Goal: Task Accomplishment & Management: Manage account settings

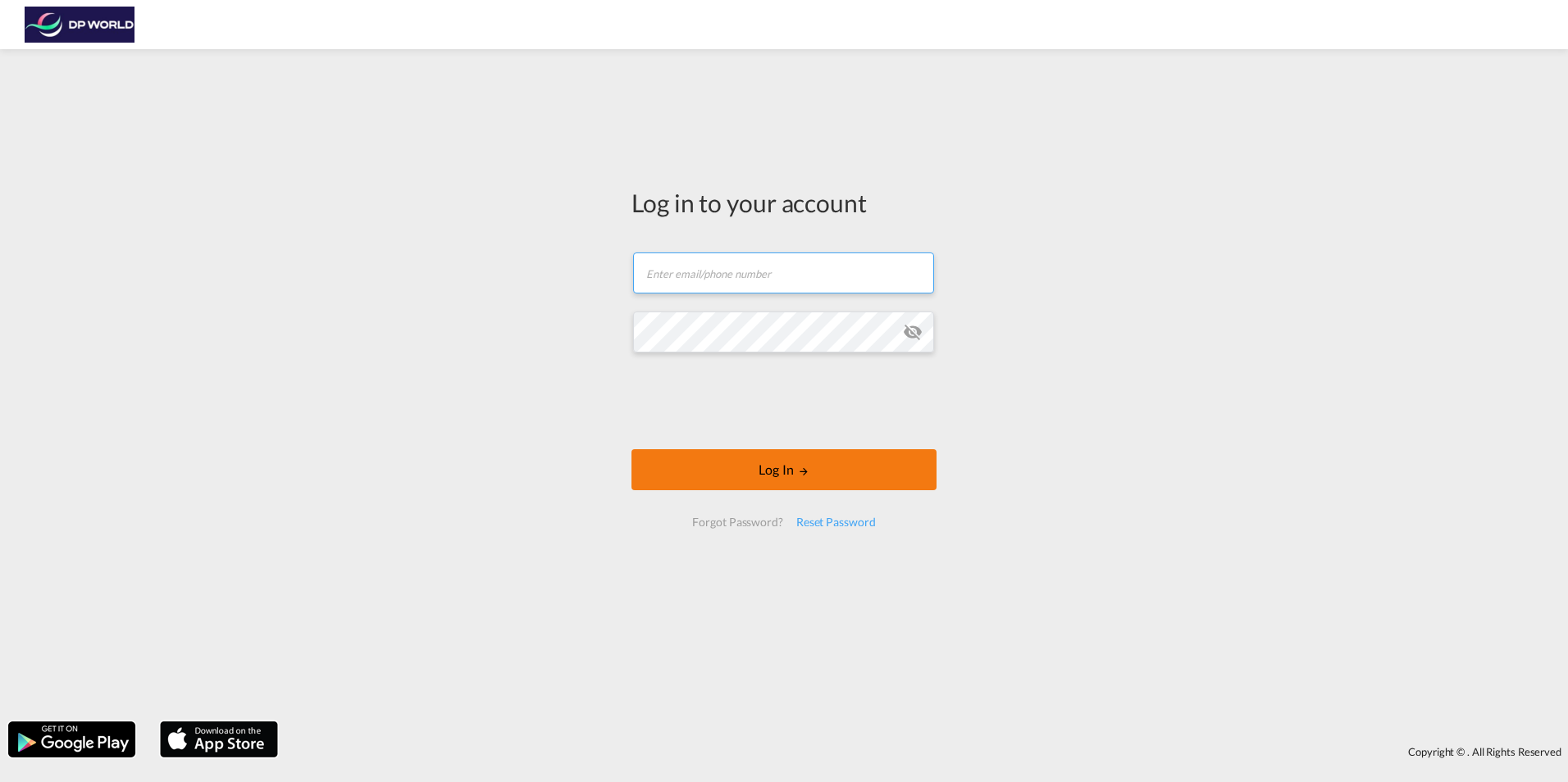
type input "[PERSON_NAME][EMAIL_ADDRESS][PERSON_NAME][DOMAIN_NAME]"
click at [768, 459] on button "Log In" at bounding box center [784, 469] width 305 height 41
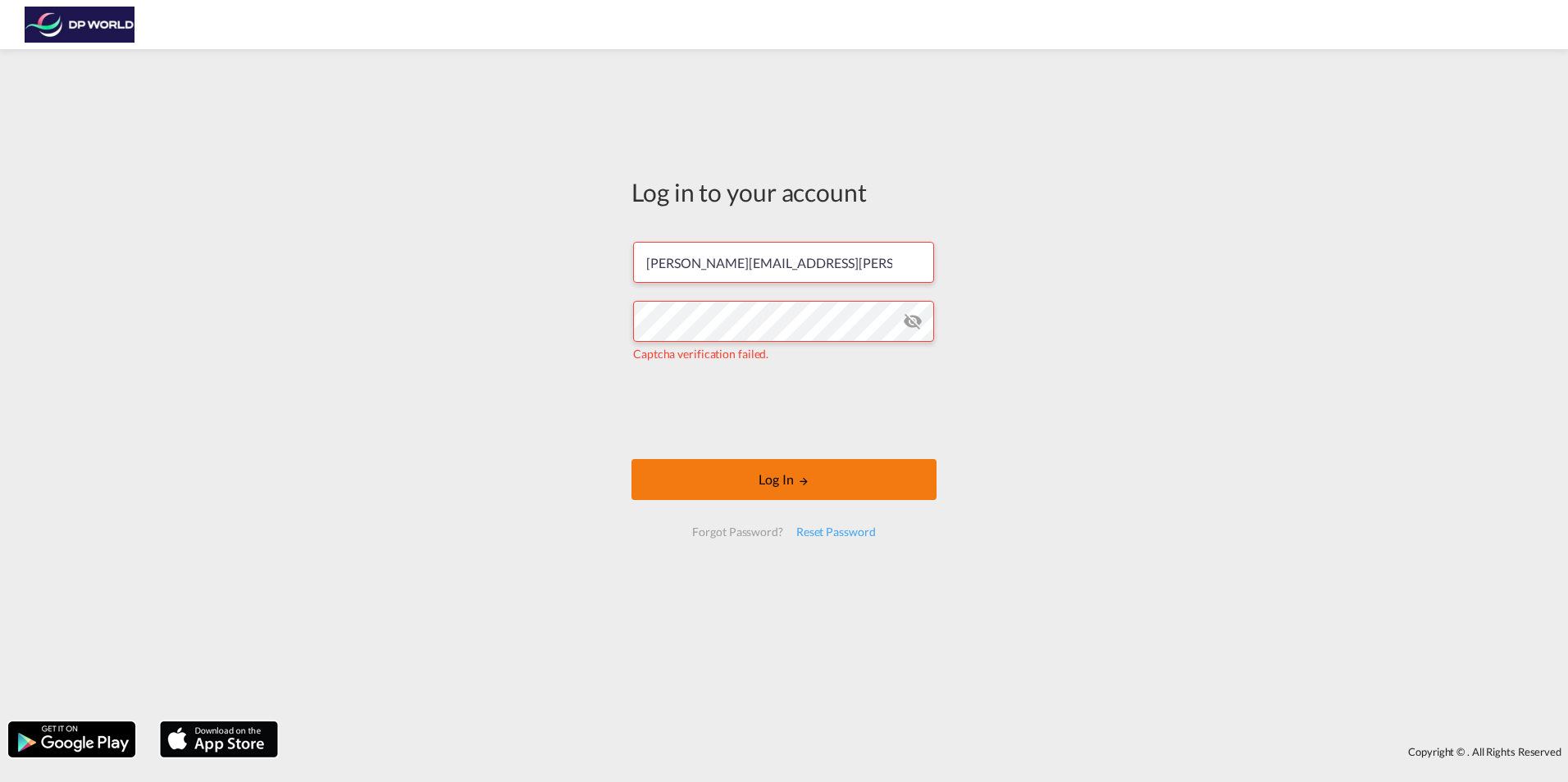
click at [781, 473] on button "Log In" at bounding box center [784, 479] width 305 height 41
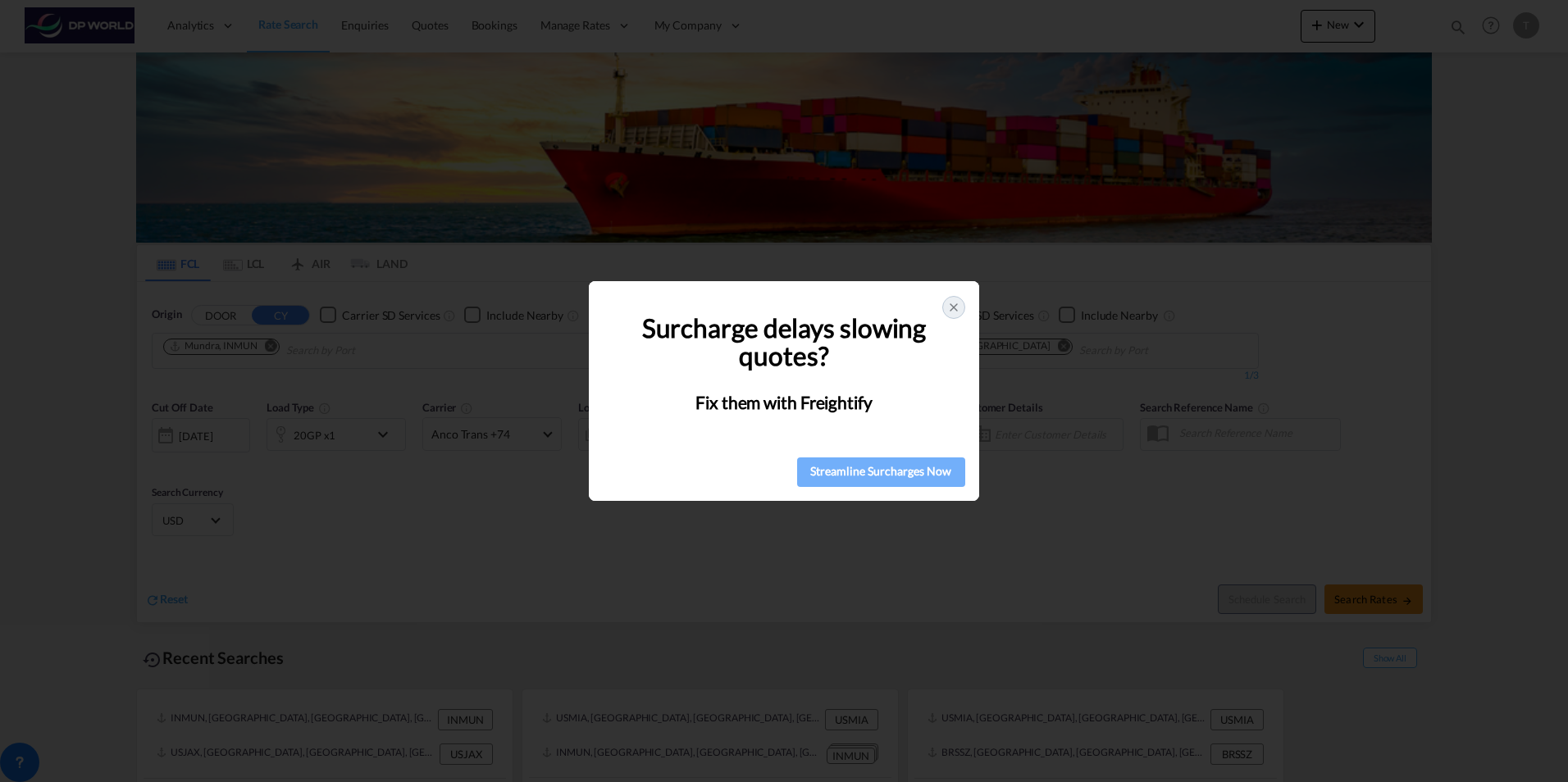
click at [859, 469] on div "Streamline Surcharges Now" at bounding box center [881, 471] width 158 height 24
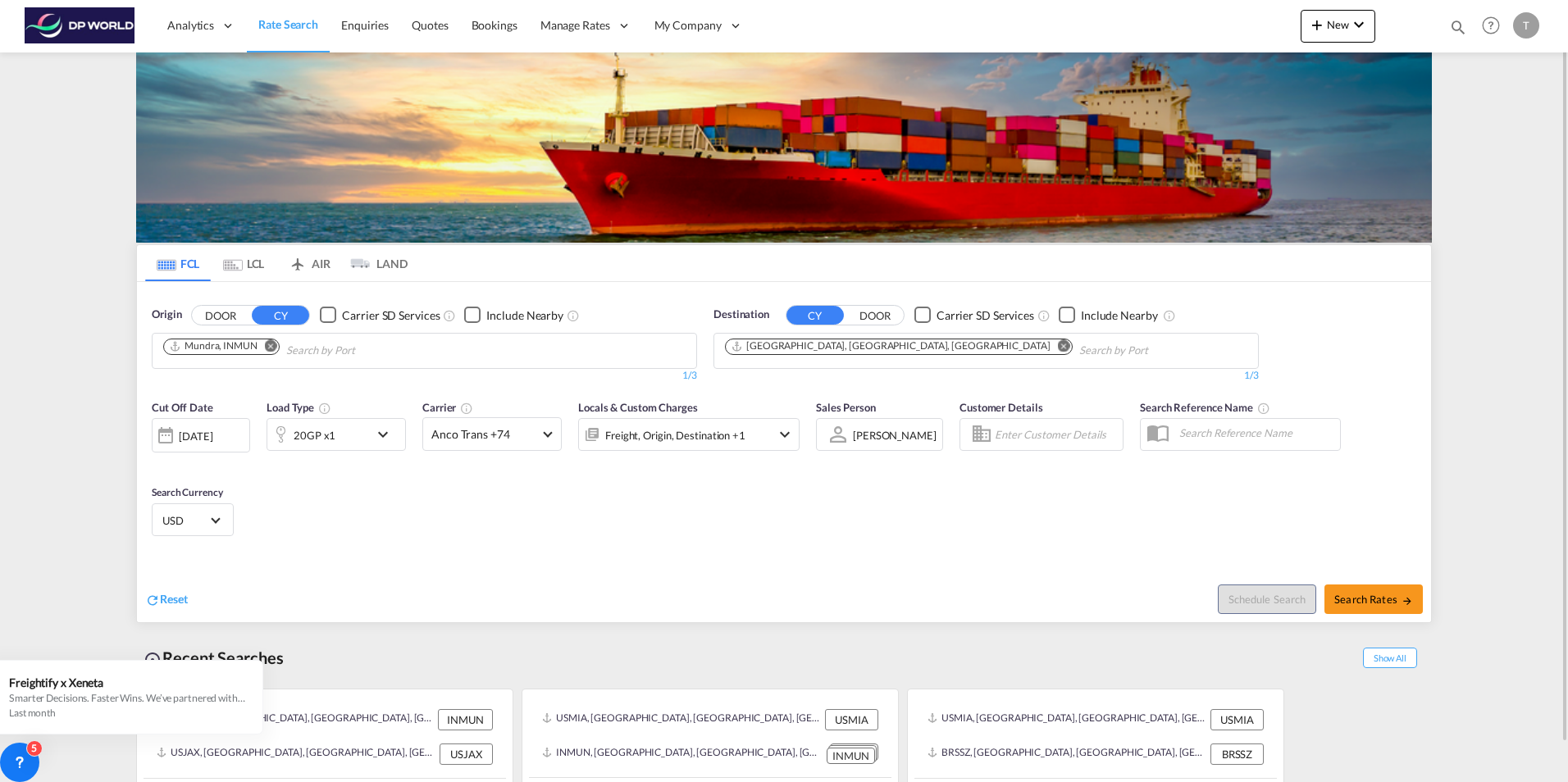
click at [367, 564] on div "Reset" at bounding box center [467, 587] width 643 height 45
click at [452, 540] on div "Cut Off Date [DATE] [DATE] Load Type 20GP x1 Carrier Anco Trans +74 Online Rate…" at bounding box center [784, 471] width 1294 height 160
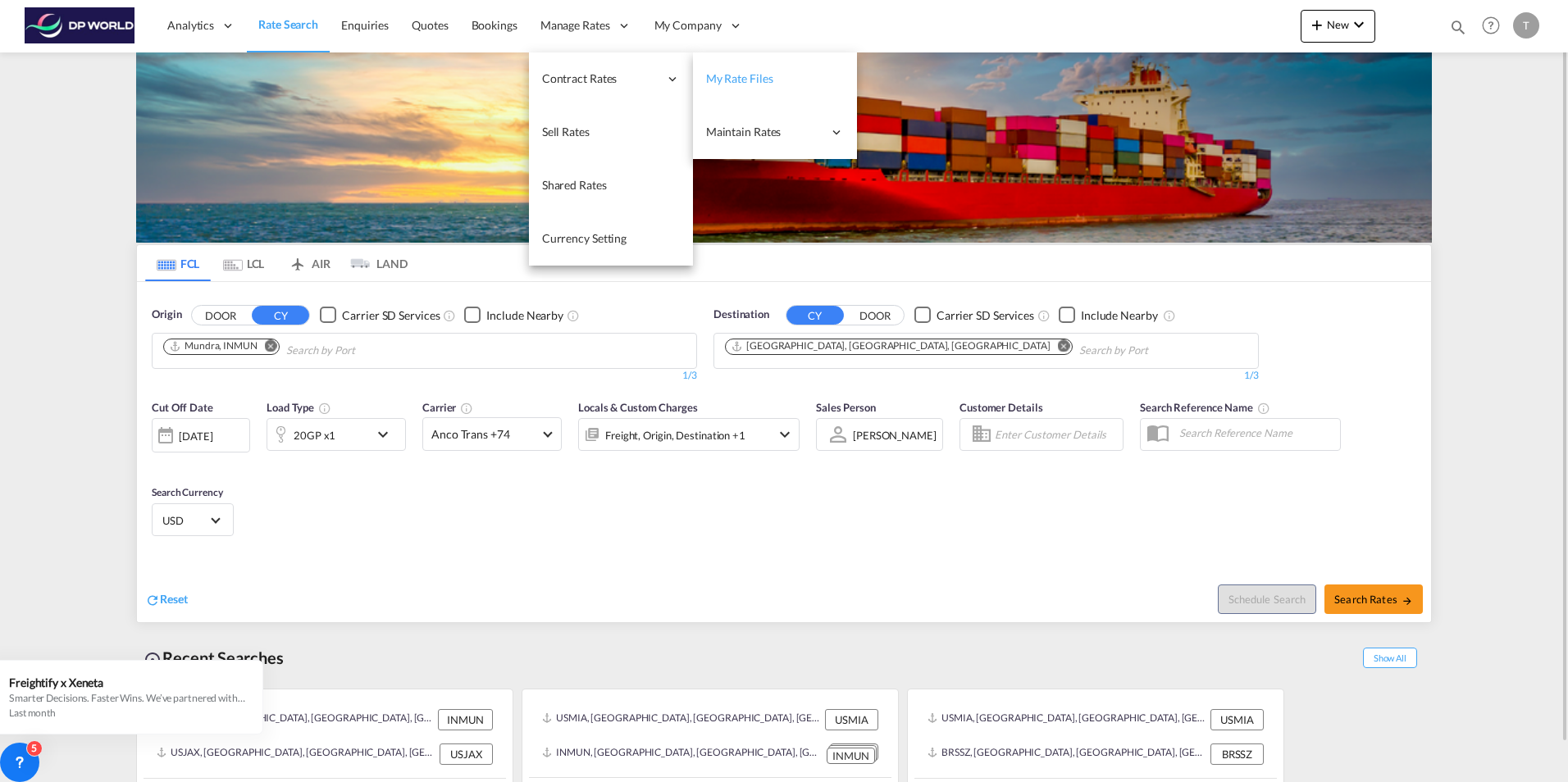
click at [730, 74] on span "My Rate Files" at bounding box center [739, 78] width 67 height 14
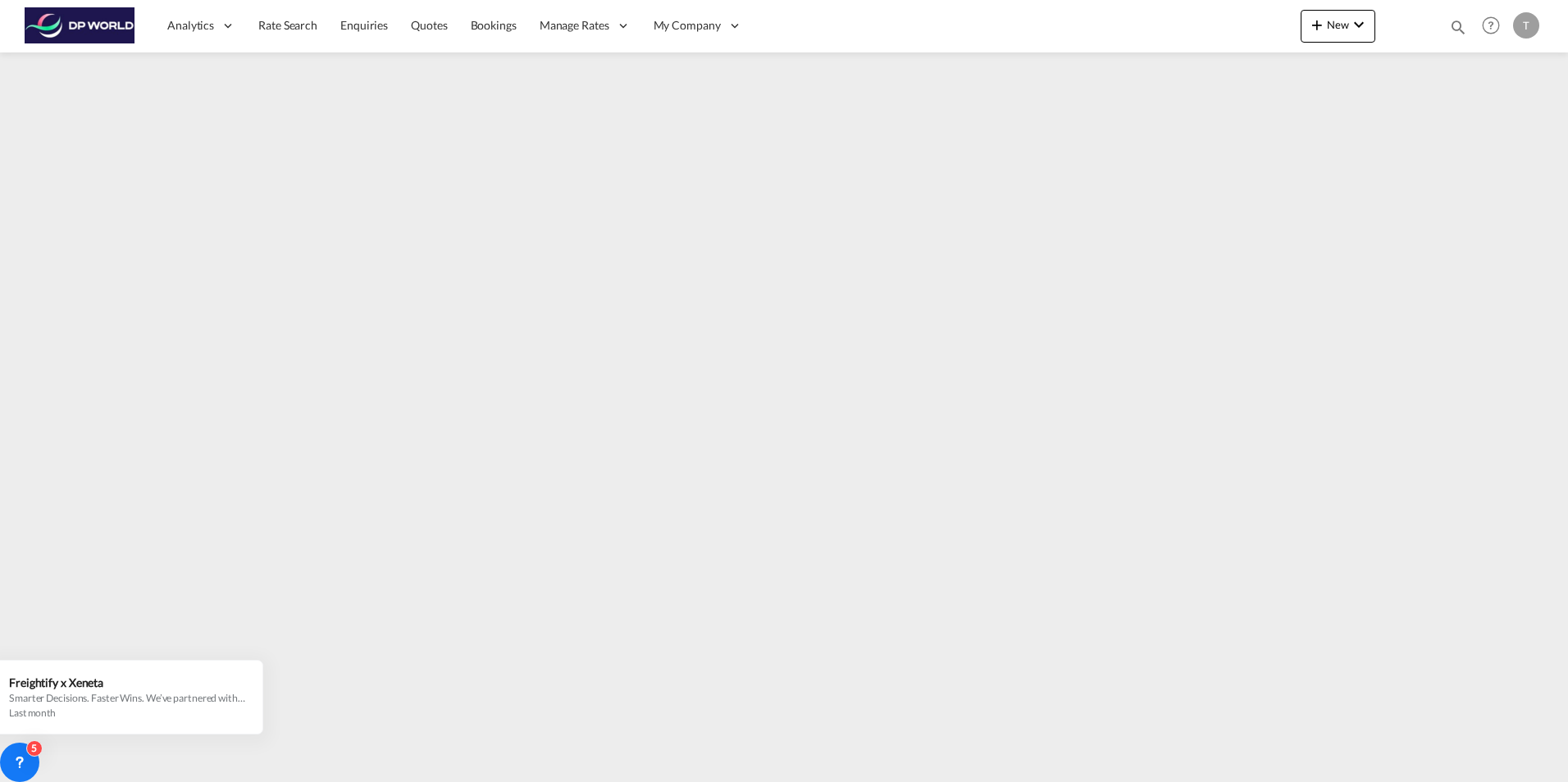
click at [60, 767] on div at bounding box center [784, 409] width 1568 height 715
click at [15, 761] on icon at bounding box center [19, 762] width 16 height 16
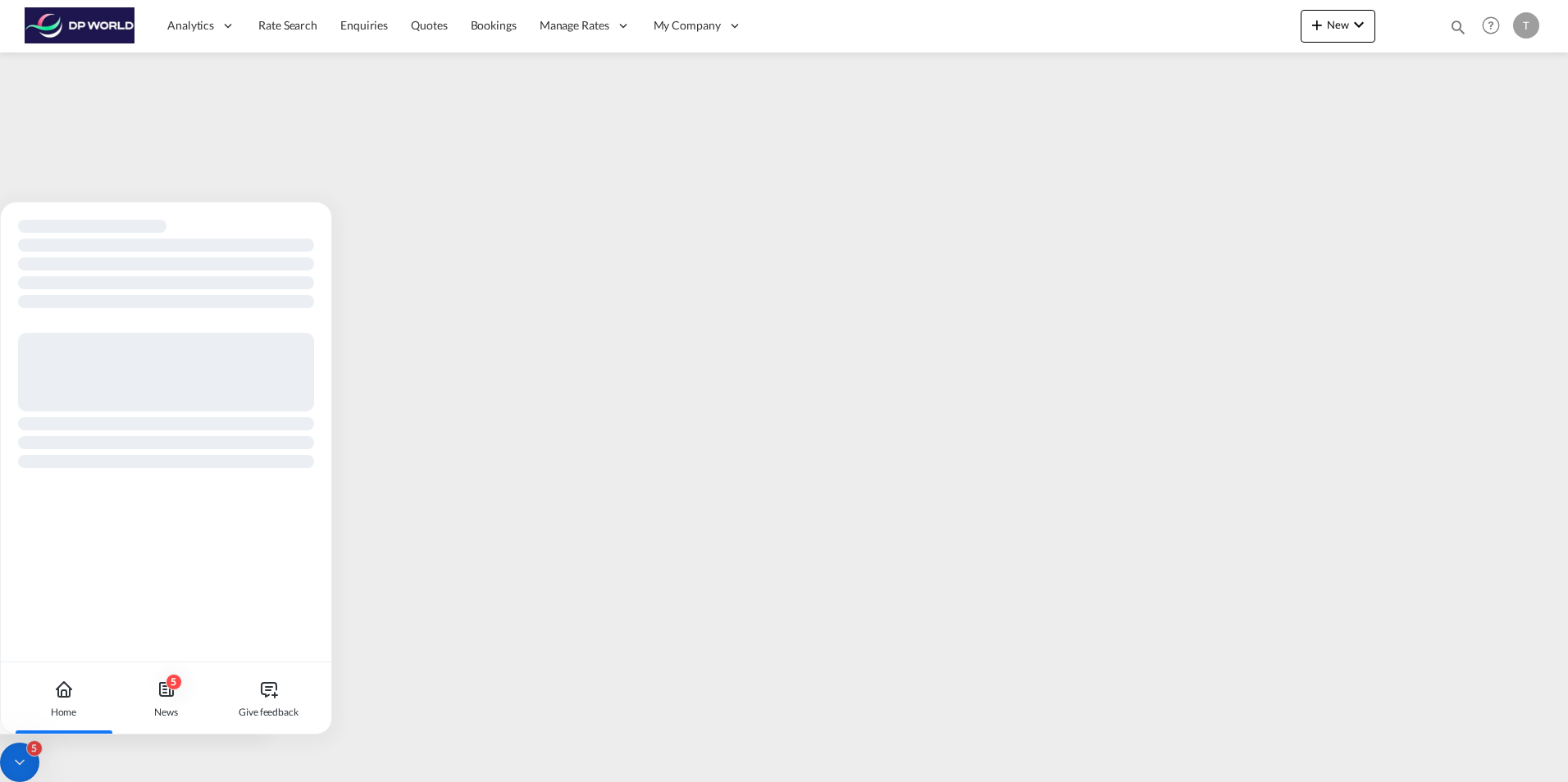
click at [15, 761] on icon at bounding box center [19, 762] width 16 height 16
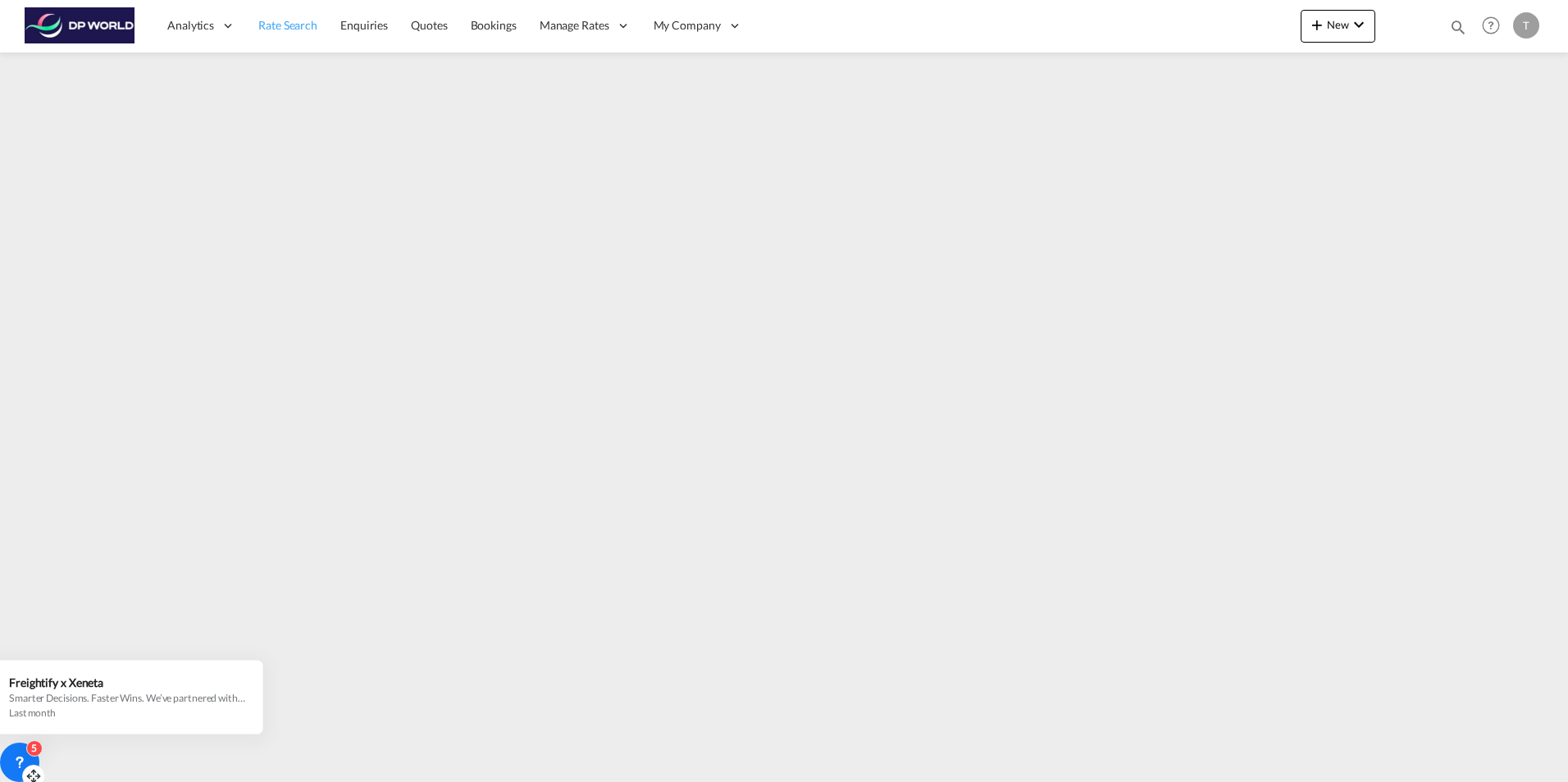
click at [301, 28] on span "Rate Search" at bounding box center [288, 24] width 59 height 14
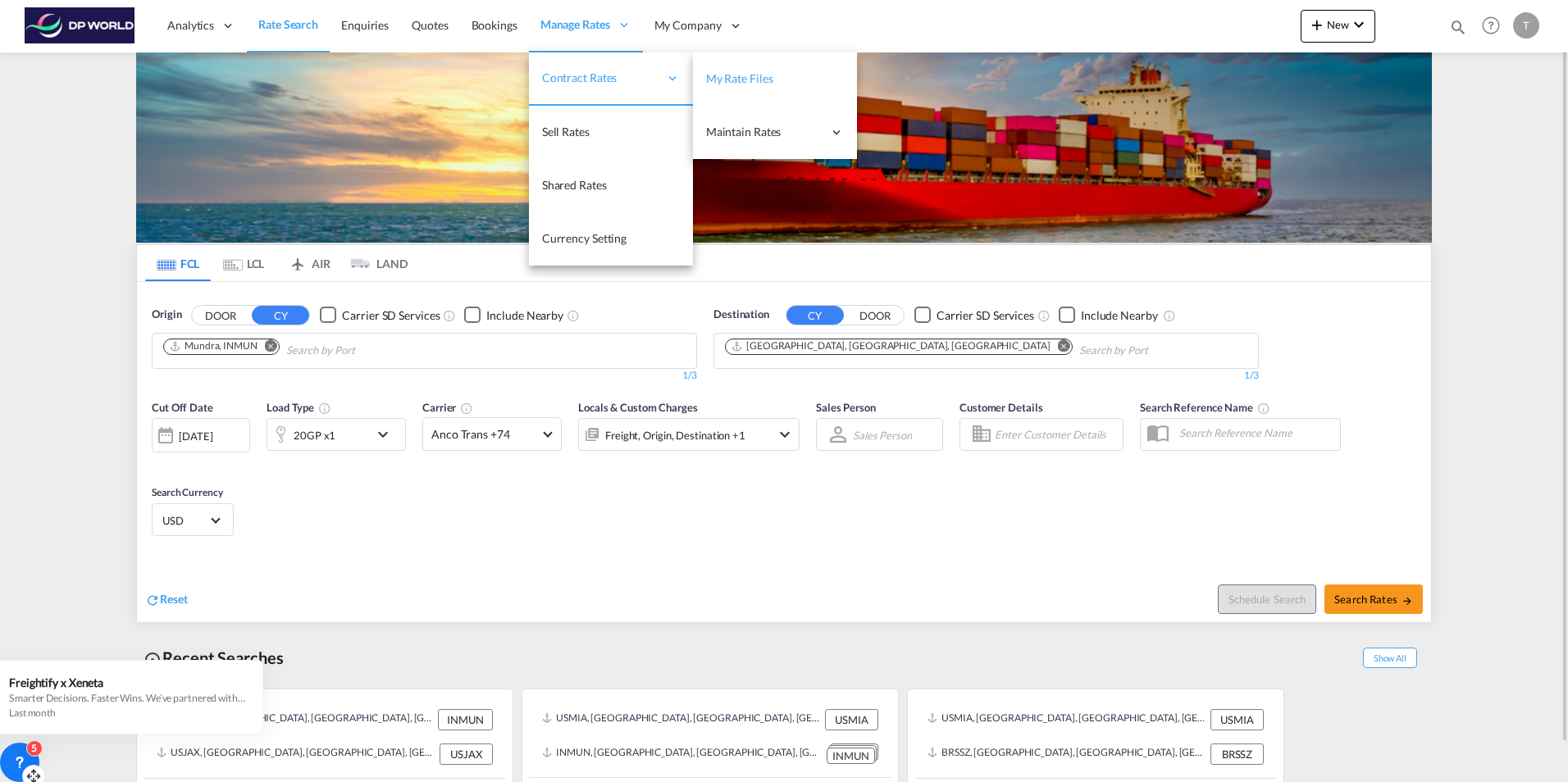
click at [722, 79] on span "My Rate Files" at bounding box center [739, 78] width 67 height 14
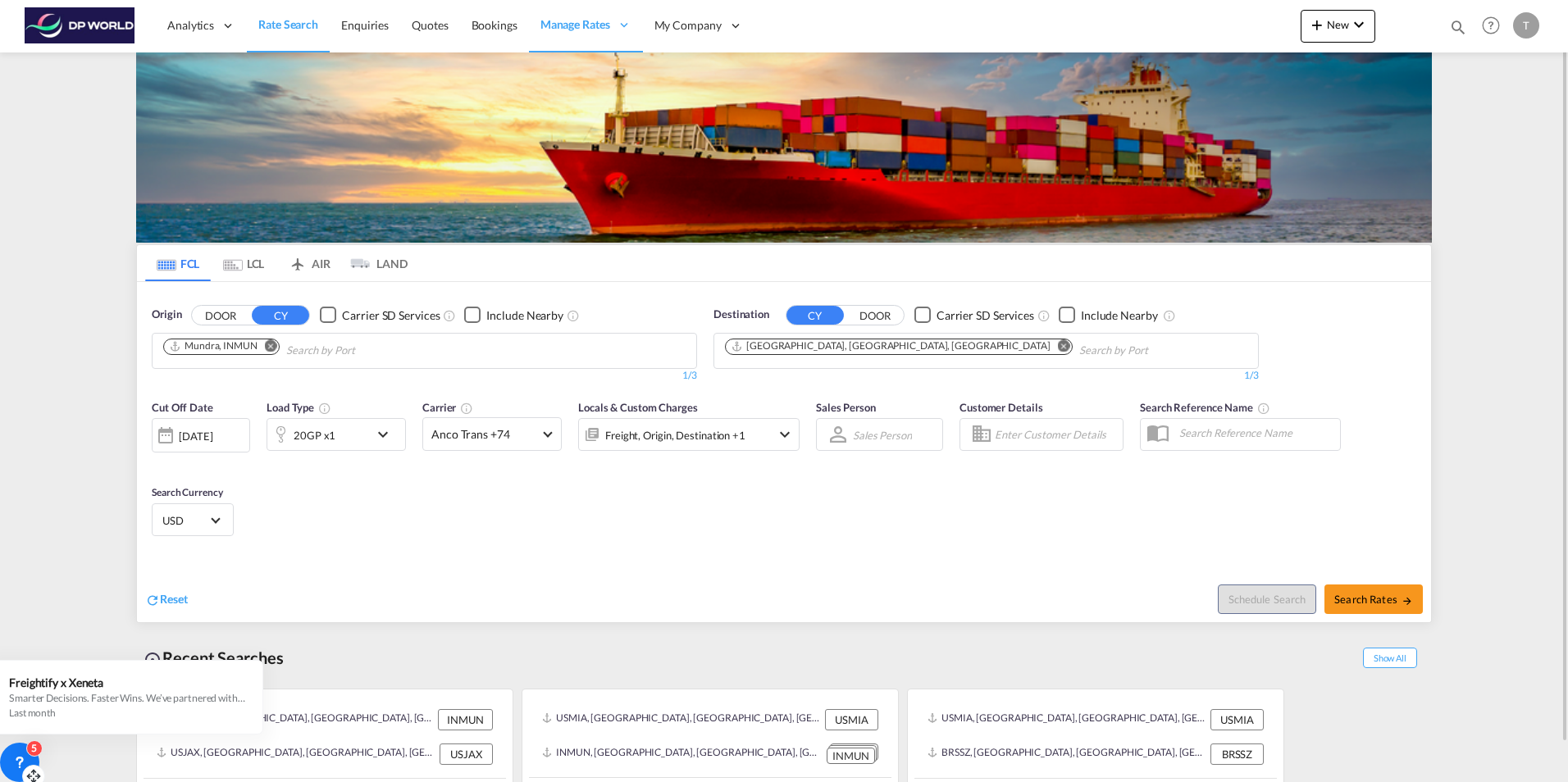
click at [398, 567] on div "Reset" at bounding box center [467, 587] width 643 height 45
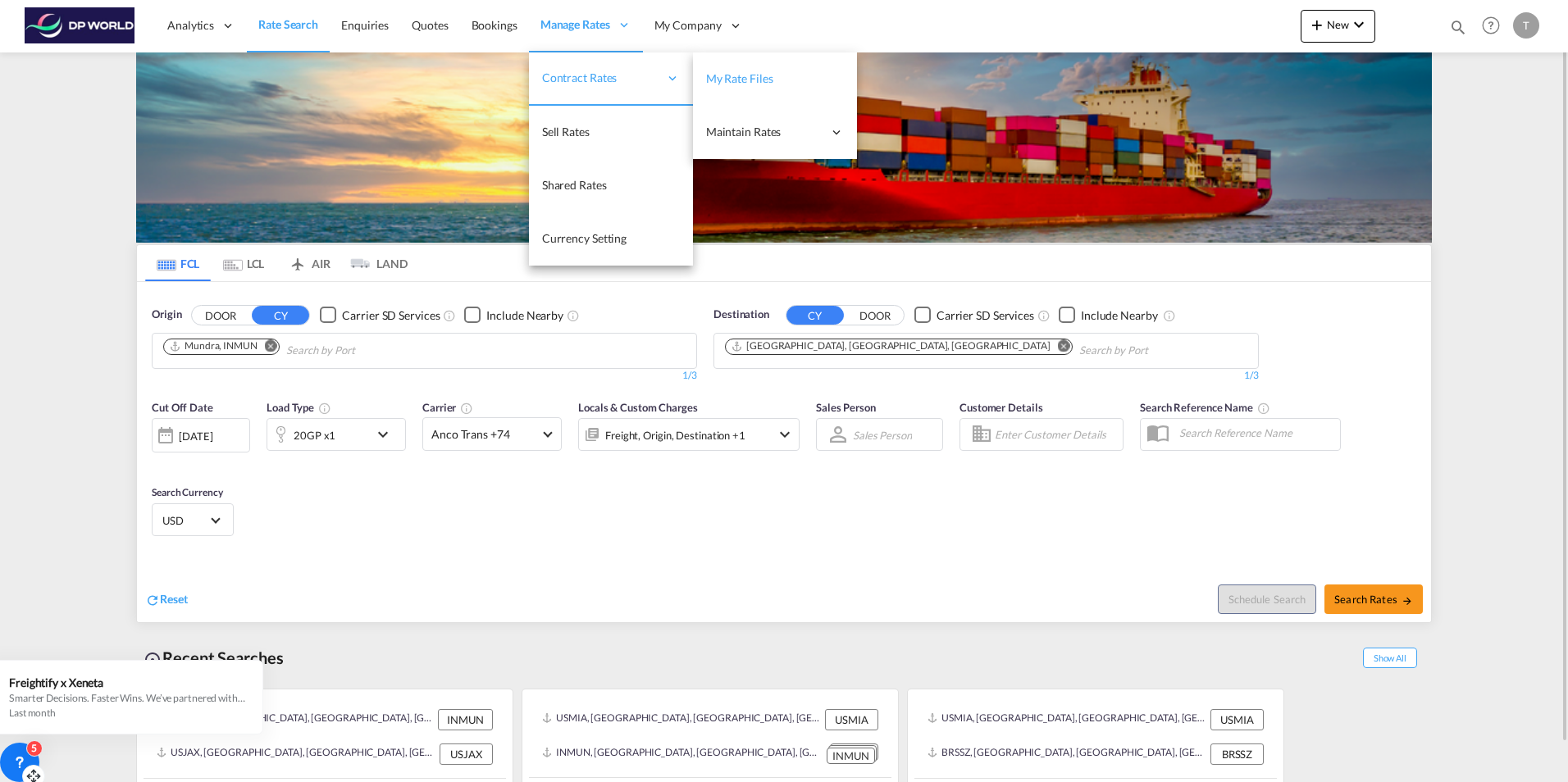
click at [736, 80] on span "My Rate Files" at bounding box center [739, 78] width 67 height 14
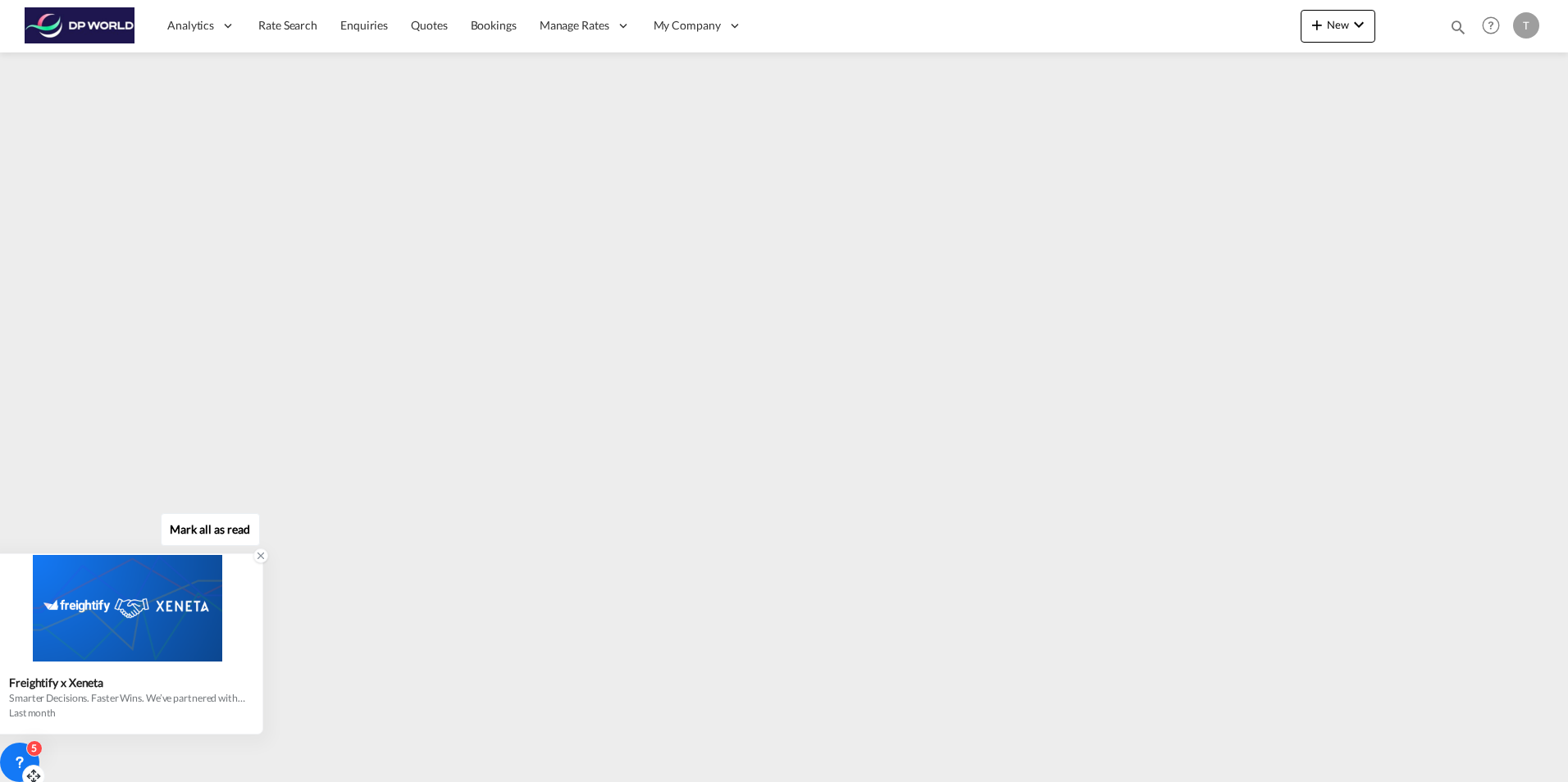
click at [56, 686] on div "Freightify x Xeneta" at bounding box center [127, 682] width 236 height 14
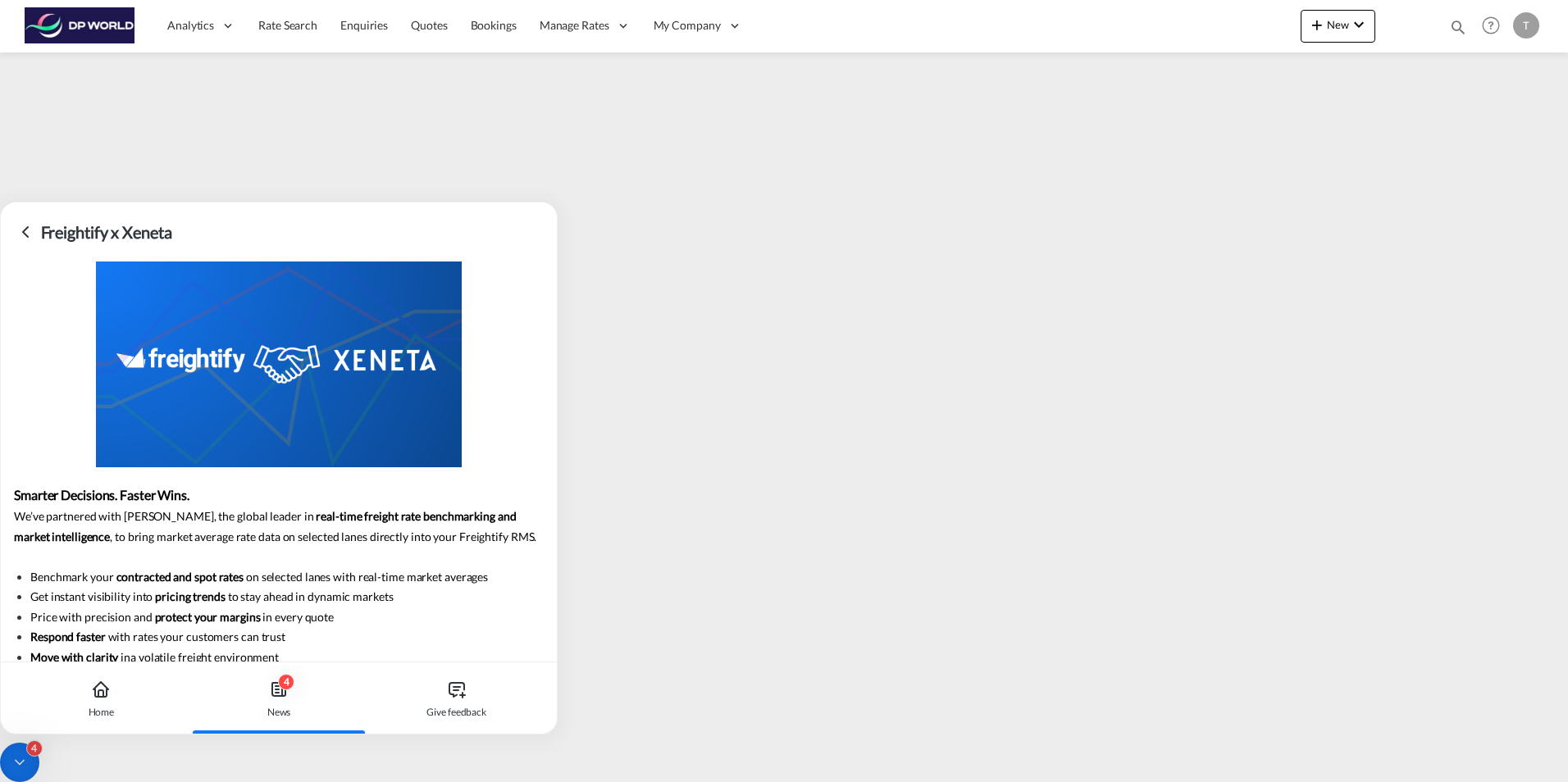
click at [278, 703] on div "4 News" at bounding box center [279, 699] width 167 height 72
click at [279, 687] on div "4" at bounding box center [285, 681] width 16 height 16
click at [24, 227] on icon at bounding box center [25, 231] width 19 height 19
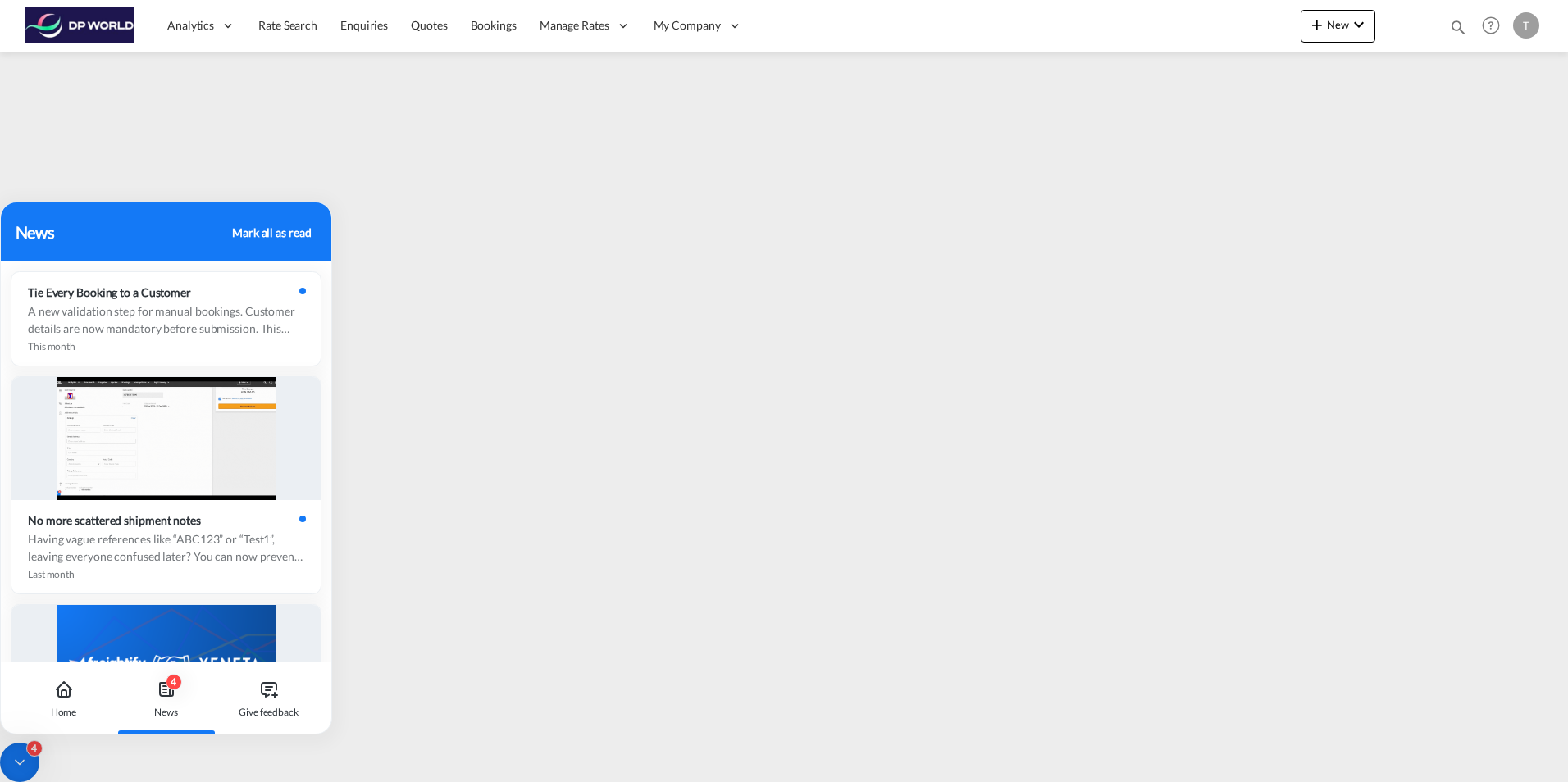
click at [268, 227] on div "Mark all as read" at bounding box center [272, 232] width 79 height 17
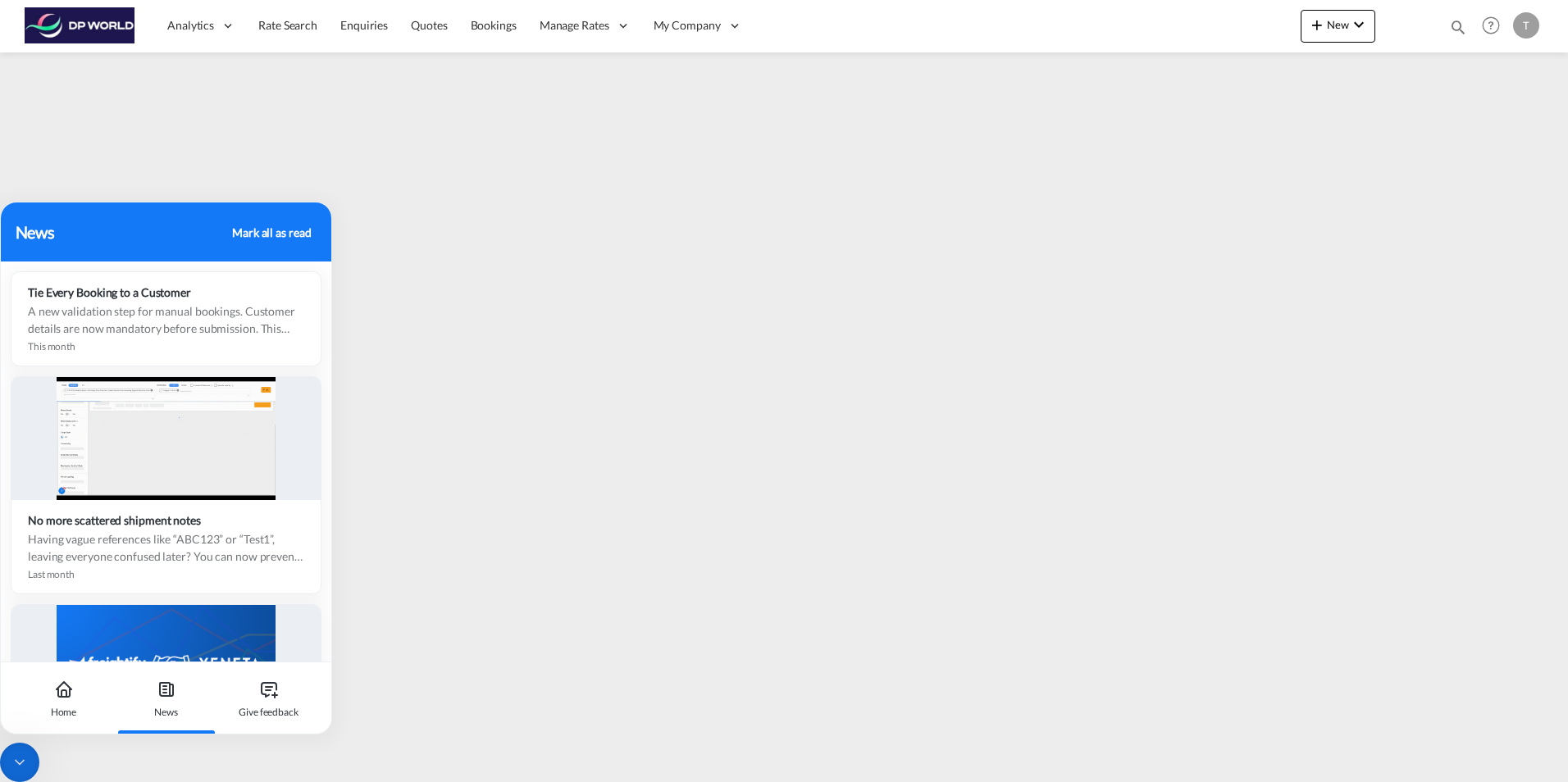
click at [268, 227] on div "Mark all as read" at bounding box center [272, 232] width 79 height 17
click at [268, 228] on div "Mark all as read" at bounding box center [272, 232] width 79 height 17
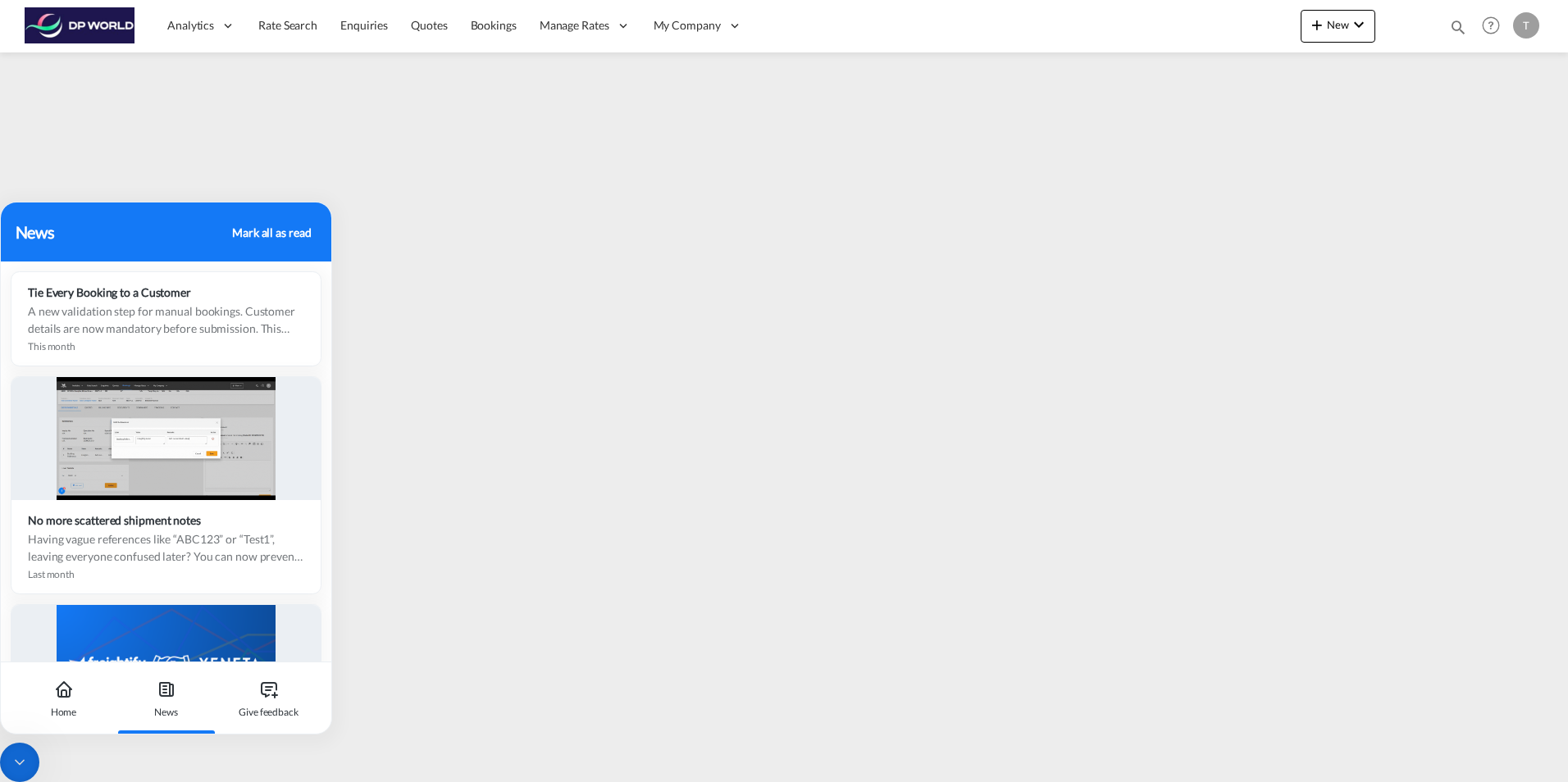
click at [142, 260] on div "News Mark all as read" at bounding box center [166, 232] width 331 height 59
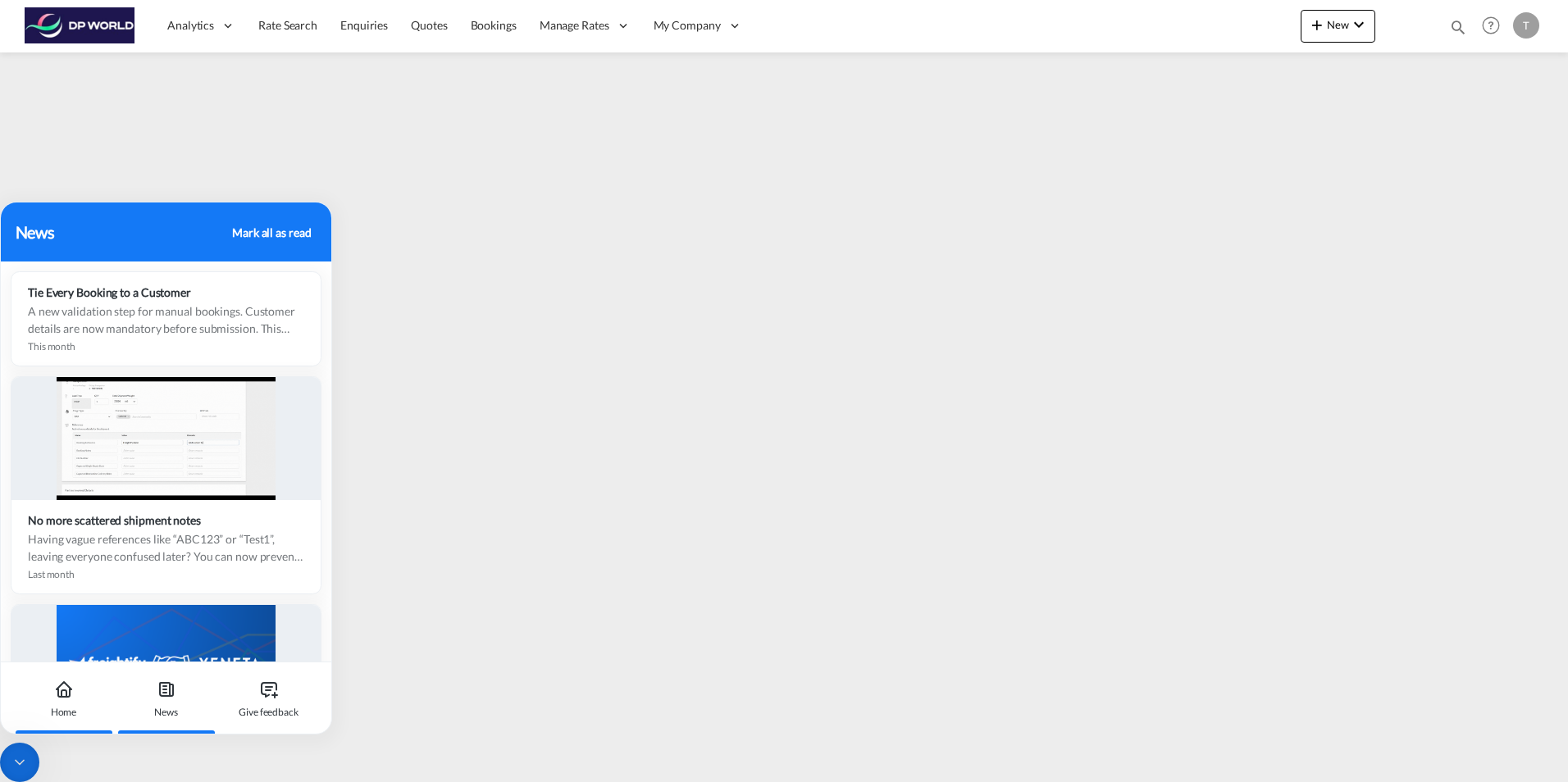
click at [59, 698] on icon at bounding box center [63, 689] width 19 height 19
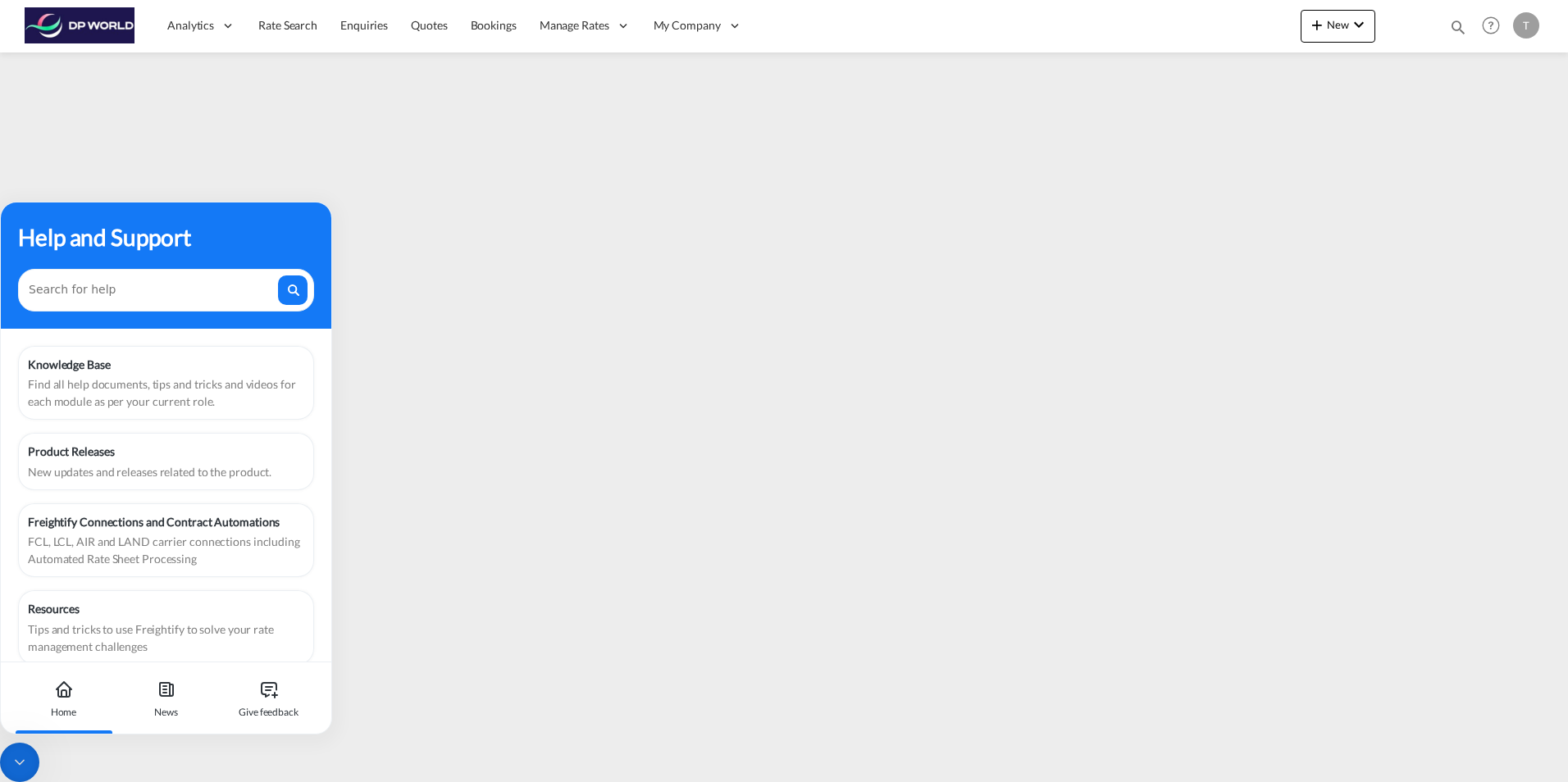
click at [31, 760] on div at bounding box center [19, 762] width 40 height 40
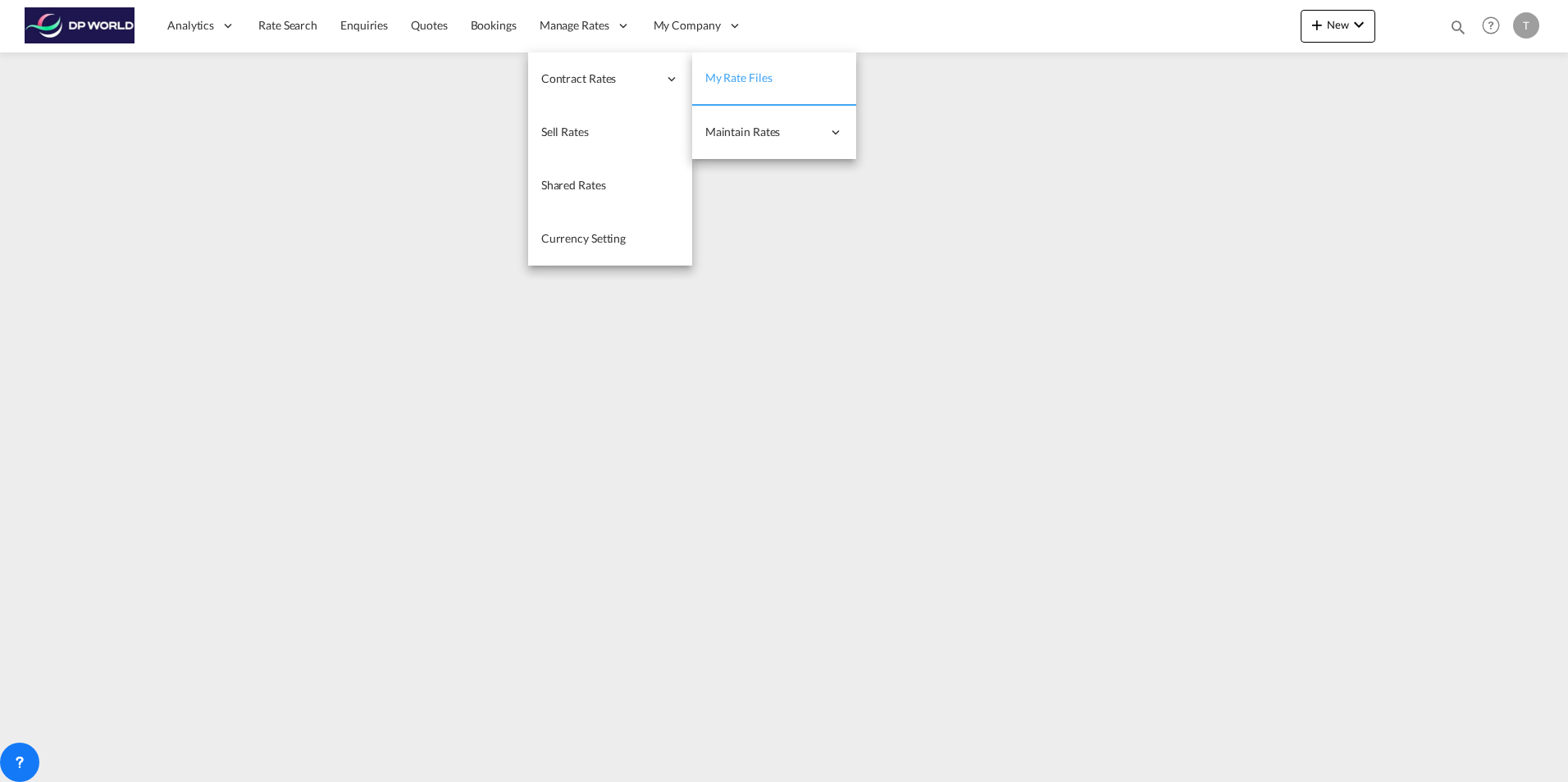
click at [741, 77] on span "My Rate Files" at bounding box center [739, 77] width 67 height 14
click at [734, 78] on span "My Rate Files" at bounding box center [739, 77] width 67 height 14
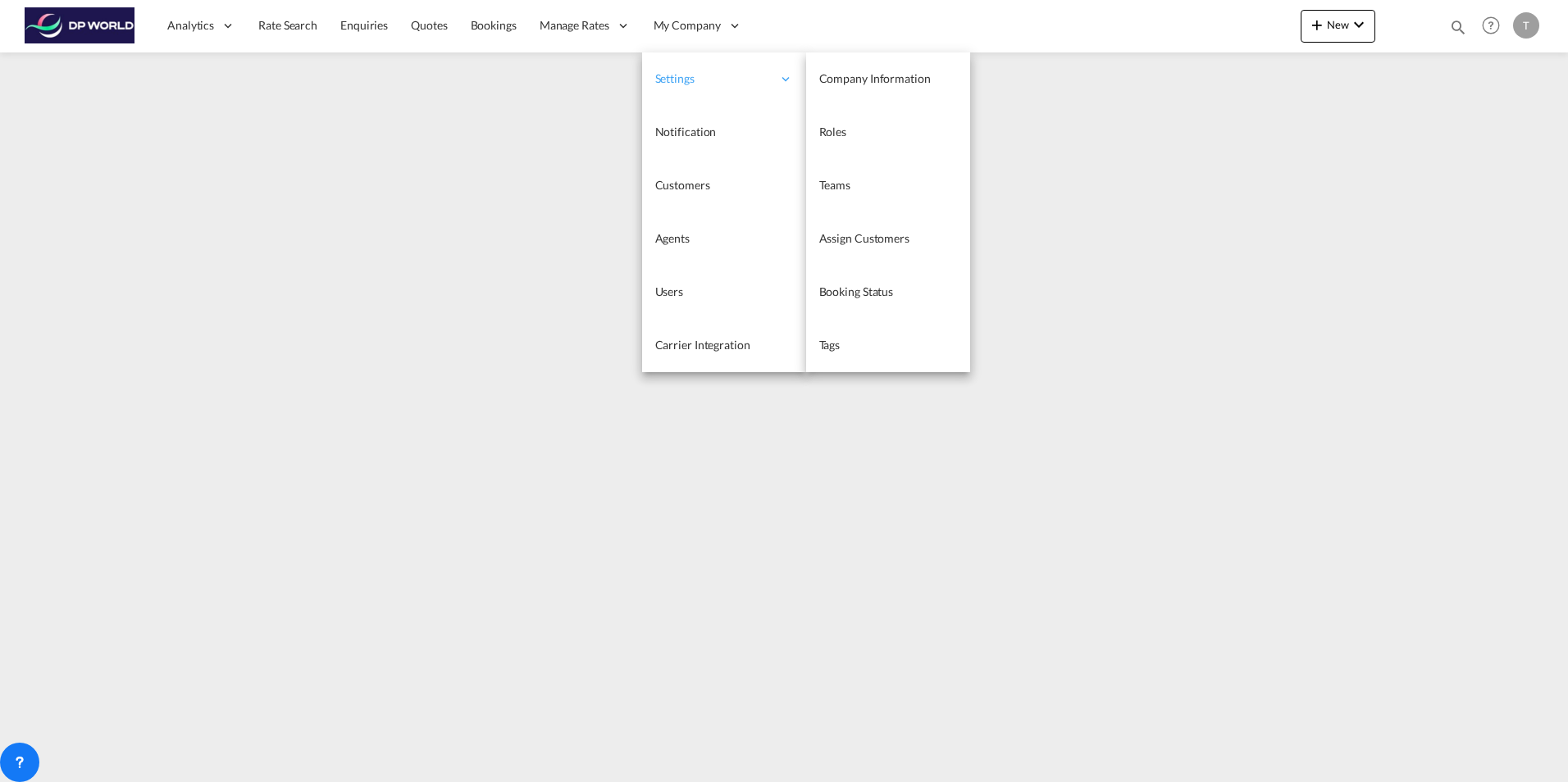
click at [787, 82] on icon at bounding box center [786, 79] width 15 height 15
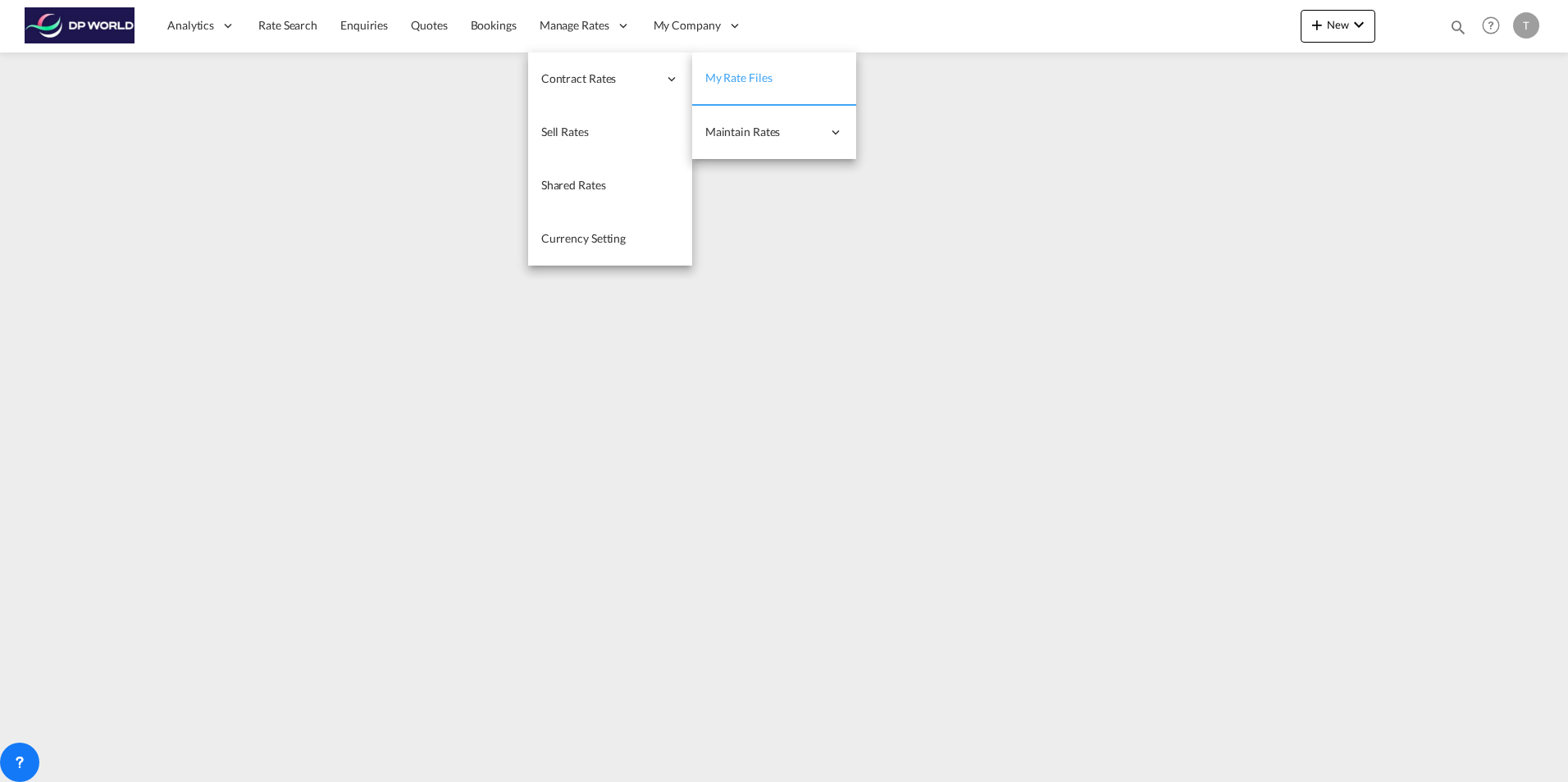
click at [721, 77] on span "My Rate Files" at bounding box center [739, 77] width 67 height 14
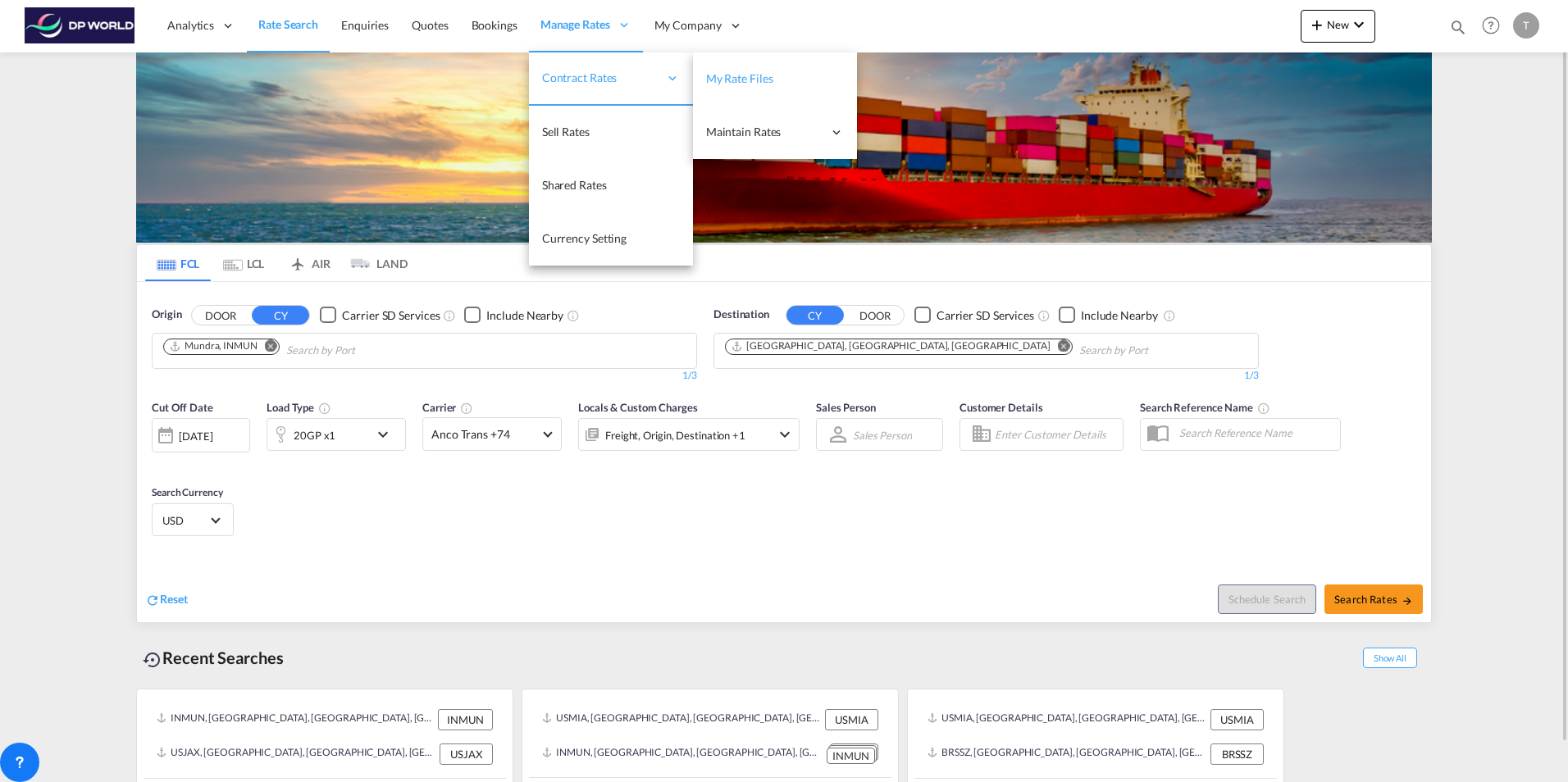
click at [737, 72] on span "My Rate Files" at bounding box center [739, 78] width 67 height 14
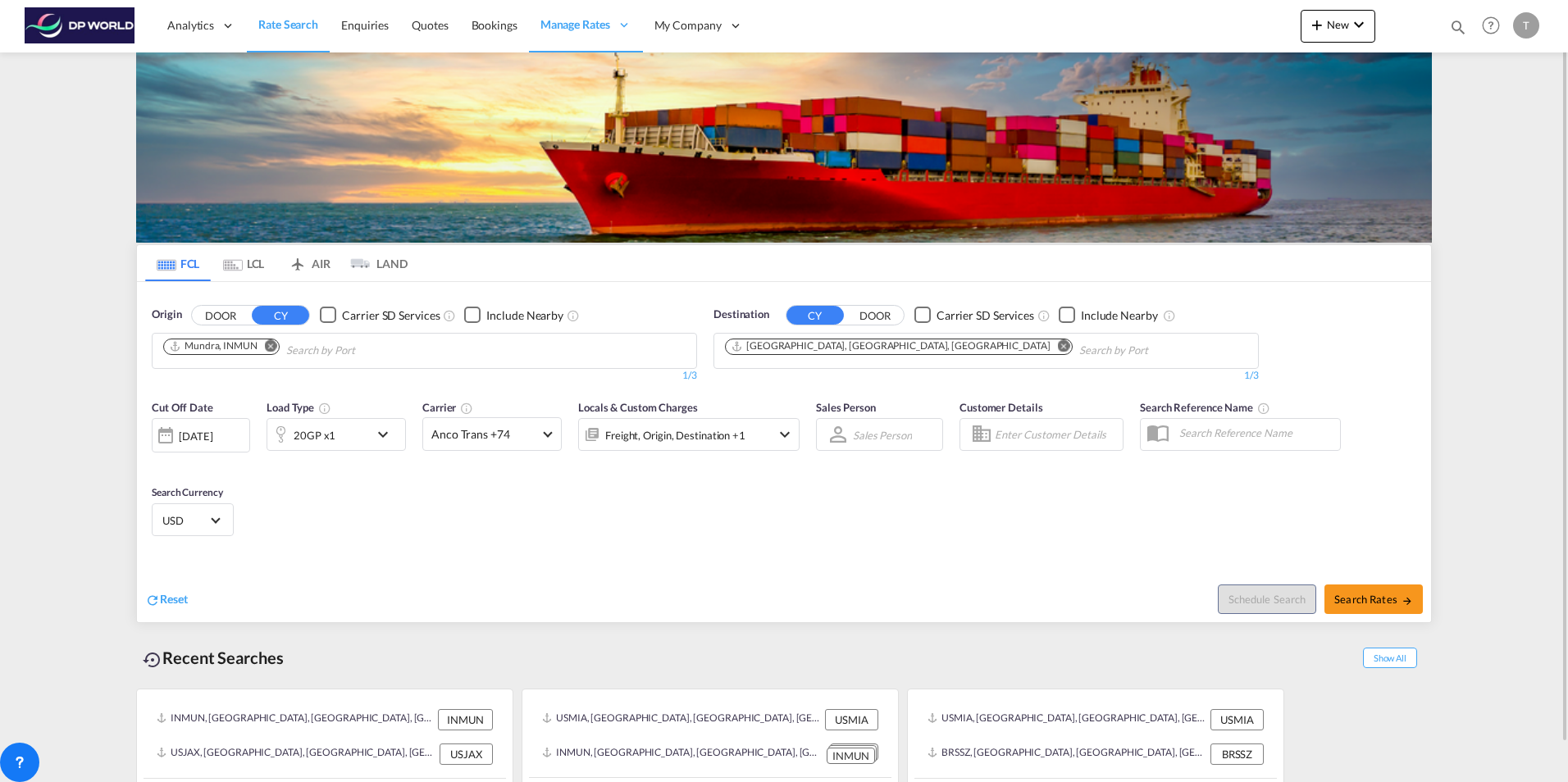
click at [472, 525] on div "Cut Off Date [DATE] [DATE] Load Type 20GP x1 Carrier Anco Trans +74 Online Rate…" at bounding box center [784, 471] width 1294 height 160
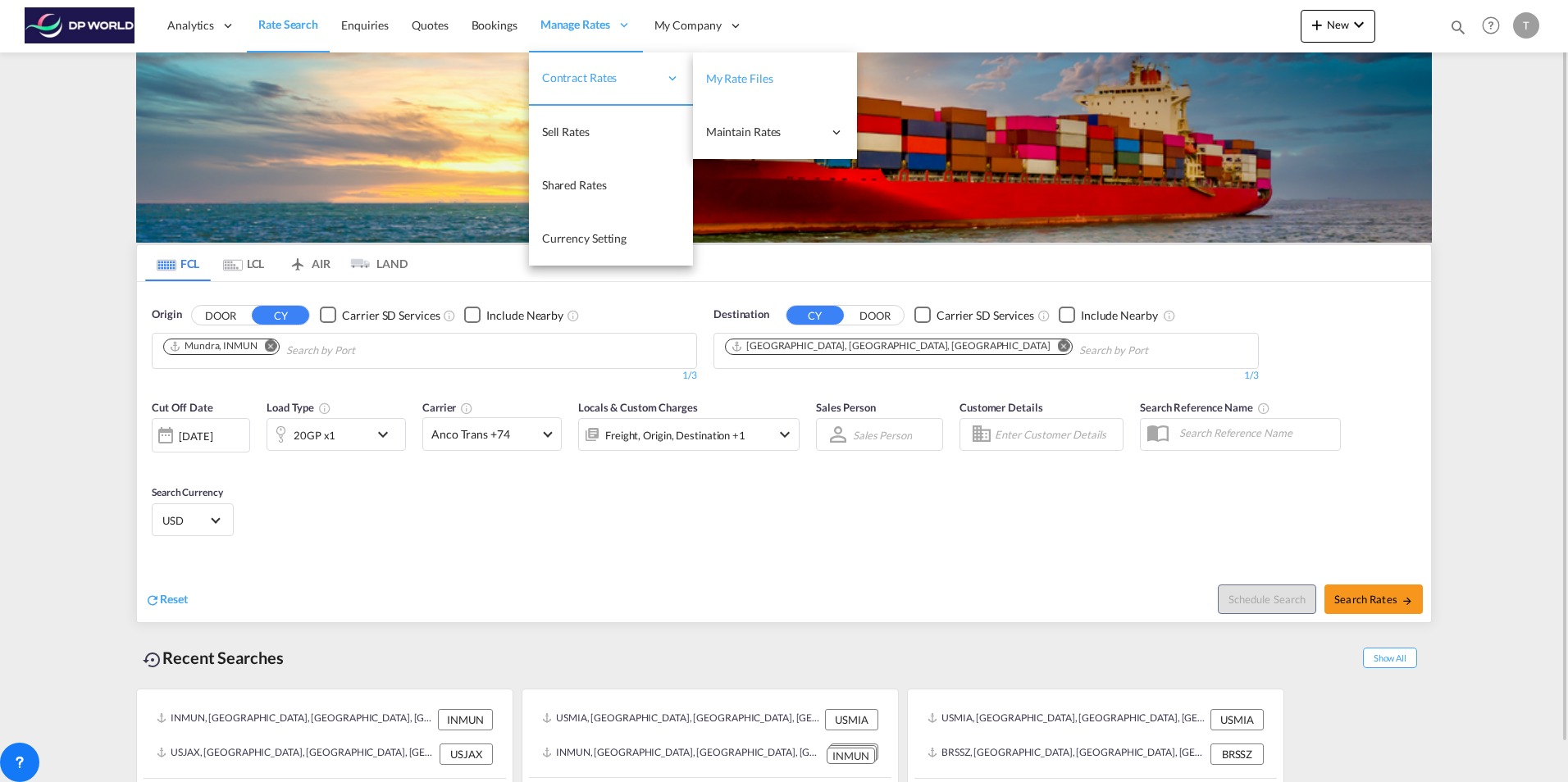
click at [734, 75] on span "My Rate Files" at bounding box center [739, 78] width 67 height 14
